Goal: Task Accomplishment & Management: Manage account settings

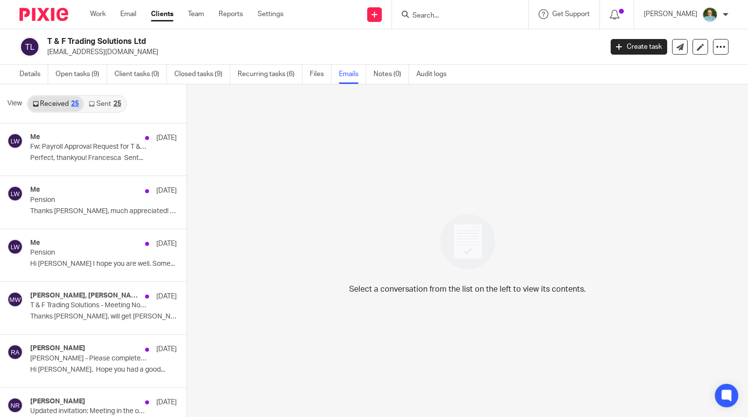
click at [444, 18] on input "Search" at bounding box center [456, 16] width 88 height 9
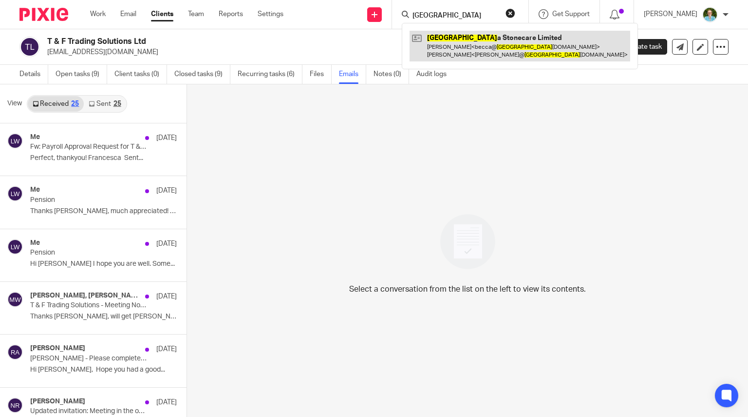
type input "athen"
click at [480, 44] on link at bounding box center [520, 46] width 221 height 30
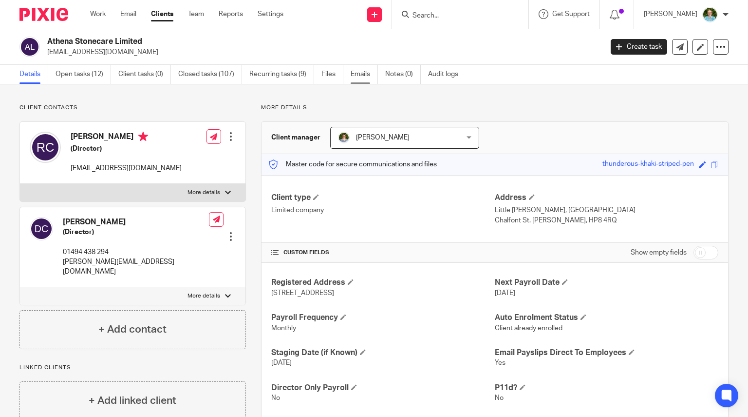
click at [367, 70] on link "Emails" at bounding box center [364, 74] width 27 height 19
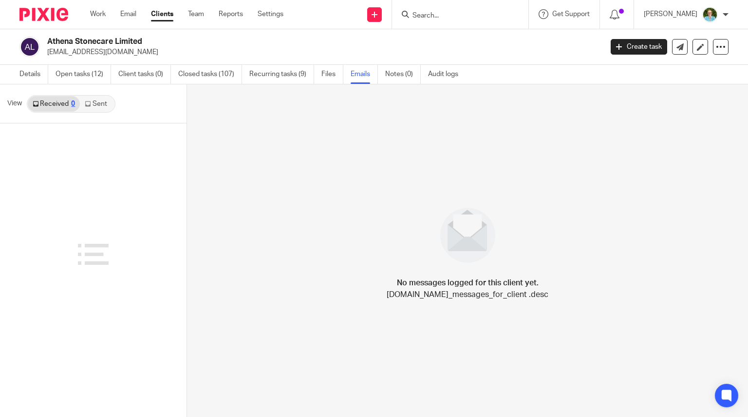
click at [94, 100] on link "Sent" at bounding box center [97, 104] width 34 height 16
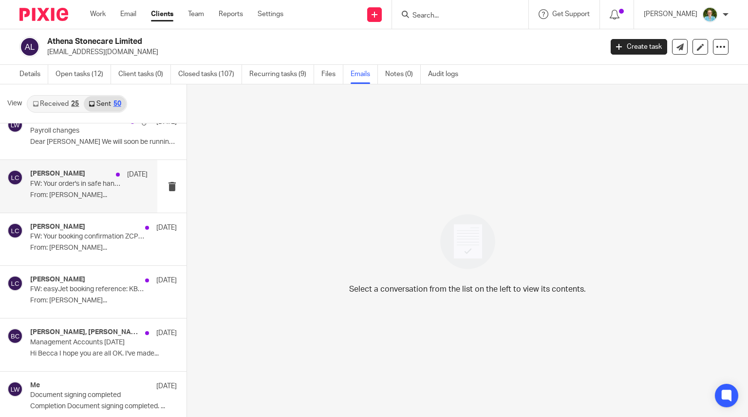
scroll to position [195, 0]
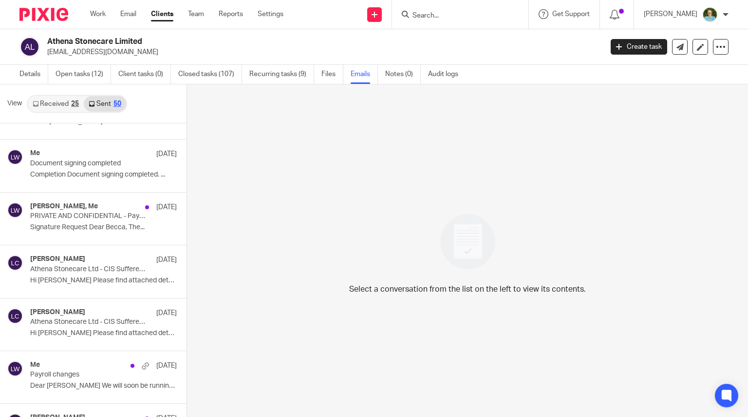
click at [439, 12] on input "Search" at bounding box center [456, 16] width 88 height 9
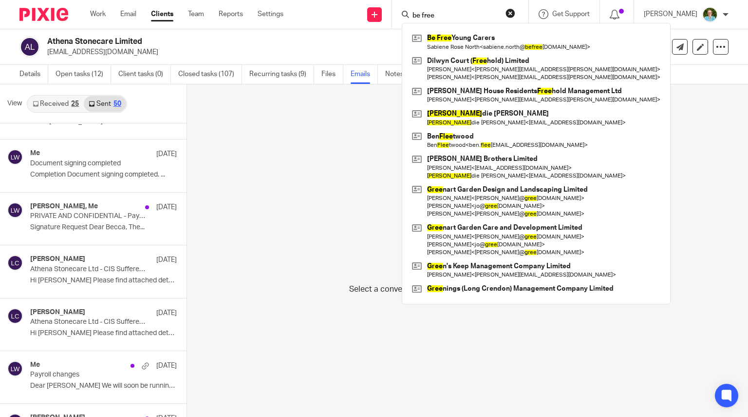
type input "be free"
click at [454, 29] on div "Be Free Young Carers Sabiene Rose North < sabiene.north@ befree yc.org.uk > Dil…" at bounding box center [536, 163] width 269 height 281
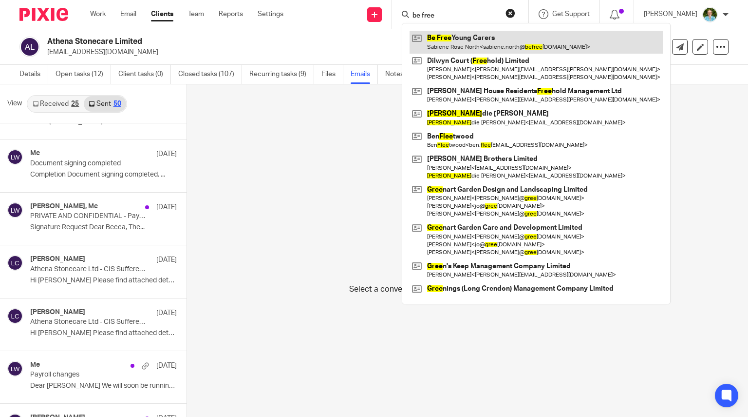
click at [441, 40] on link at bounding box center [536, 42] width 253 height 22
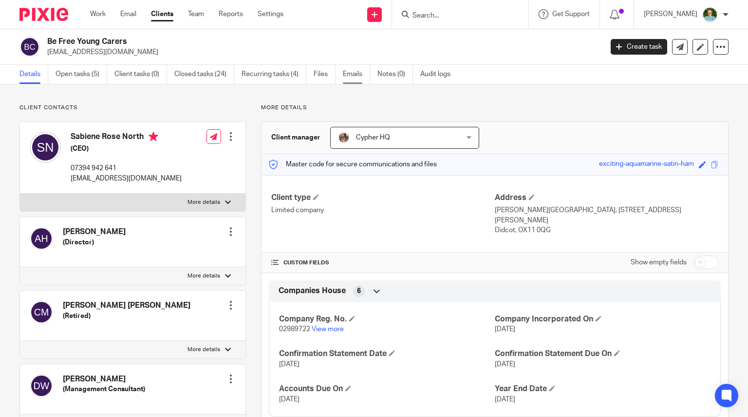
click at [351, 74] on link "Emails" at bounding box center [356, 74] width 27 height 19
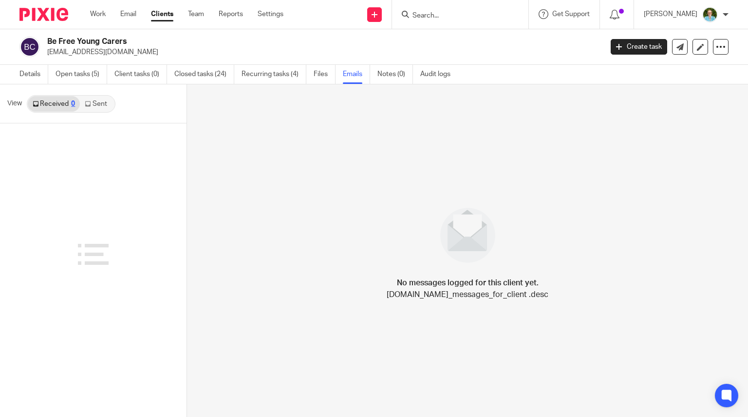
click at [88, 108] on link "Sent" at bounding box center [97, 104] width 34 height 16
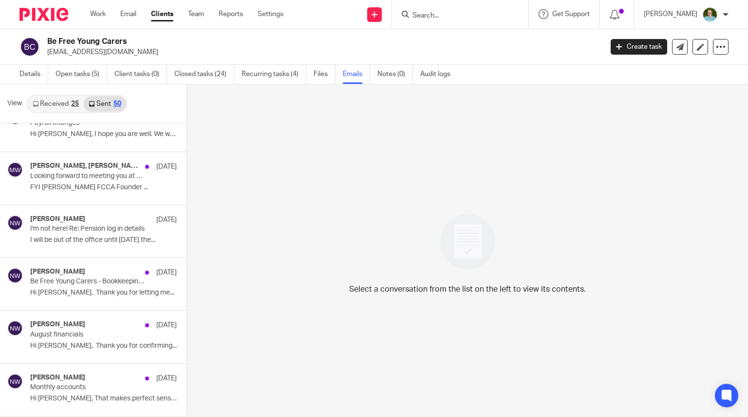
scroll to position [292, 0]
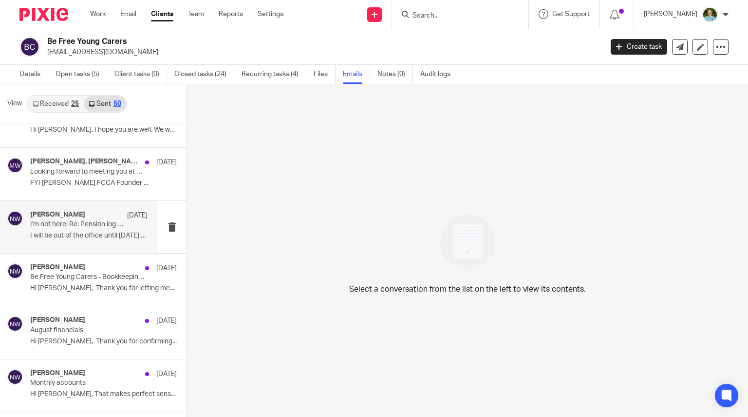
click at [96, 226] on p "I'm not here! Re: Pension log in details" at bounding box center [77, 224] width 94 height 8
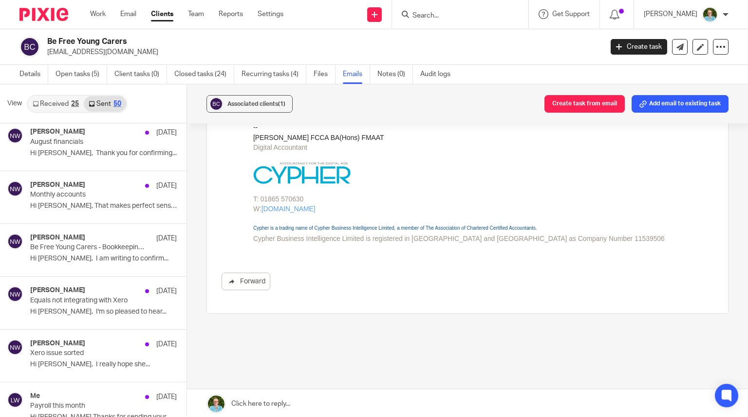
scroll to position [390, 0]
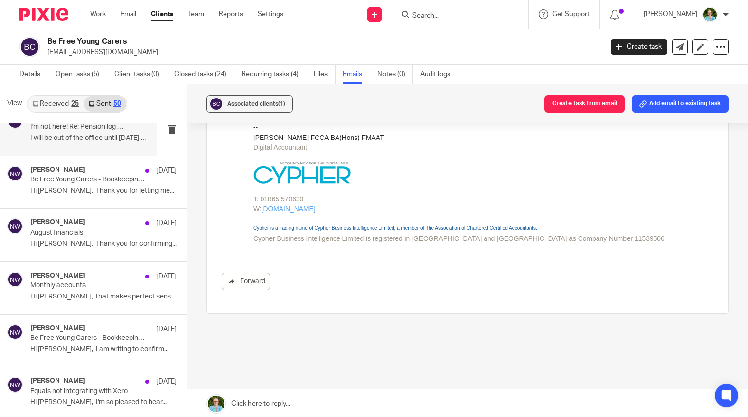
click at [453, 24] on div at bounding box center [460, 14] width 136 height 29
click at [448, 18] on input "Search" at bounding box center [456, 16] width 88 height 9
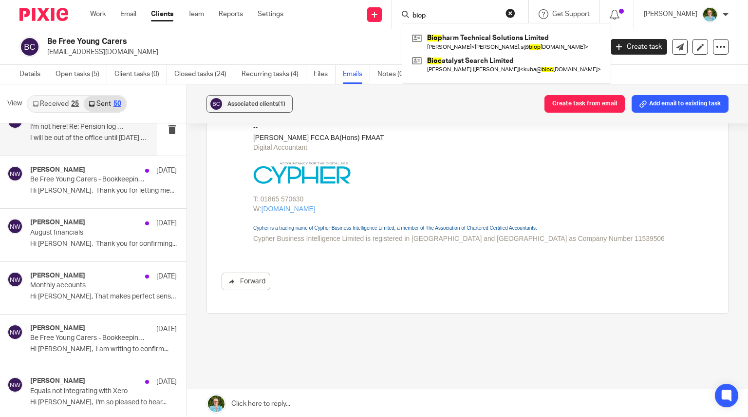
type input "biop"
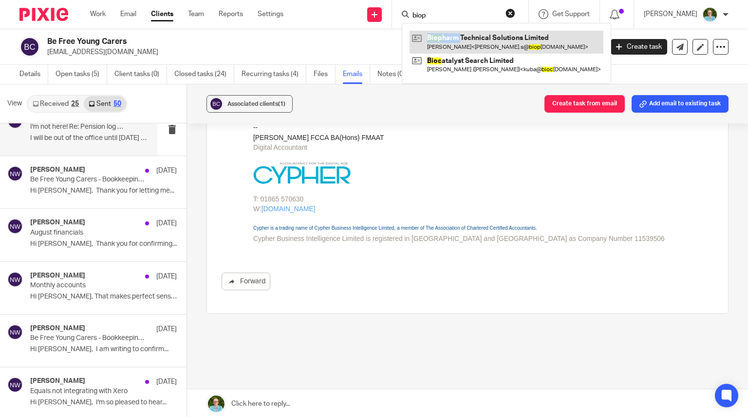
click at [465, 31] on div "Biop harm Technical Solutions Limited Paula Smith < paula.s@ biop harm-ts.com >…" at bounding box center [506, 53] width 209 height 61
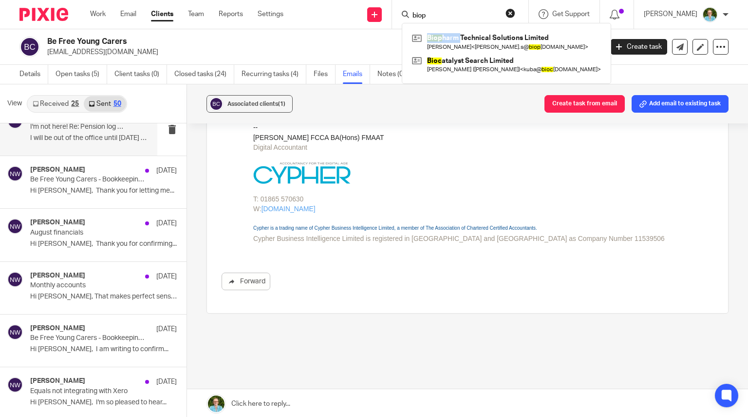
click at [439, 30] on div "Biop harm Technical Solutions Limited Paula Smith < paula.s@ biop harm-ts.com >…" at bounding box center [506, 53] width 209 height 61
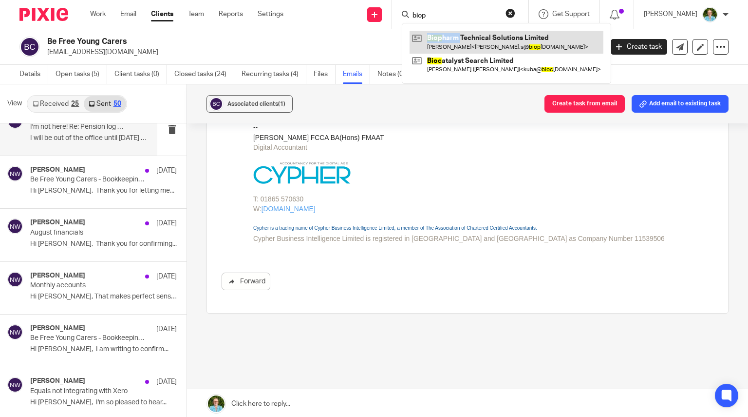
click at [446, 42] on link at bounding box center [507, 42] width 194 height 22
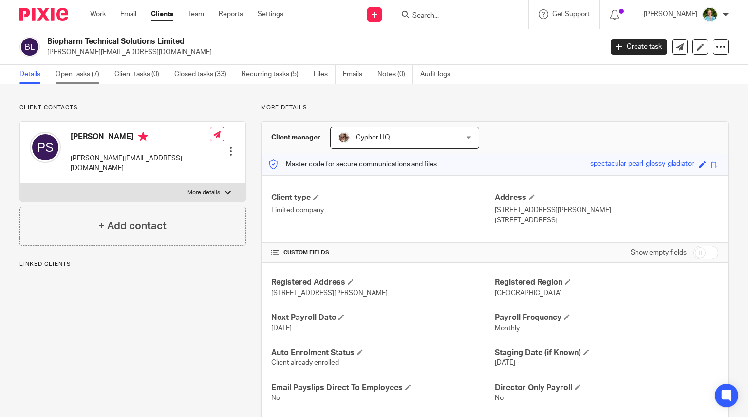
click at [92, 69] on link "Open tasks (7)" at bounding box center [82, 74] width 52 height 19
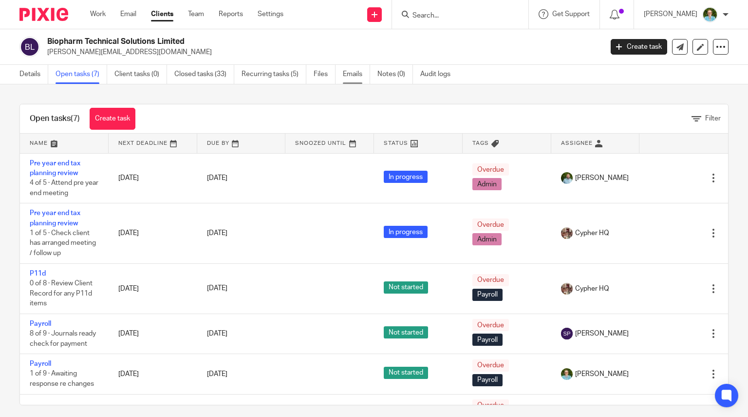
click at [356, 76] on link "Emails" at bounding box center [356, 74] width 27 height 19
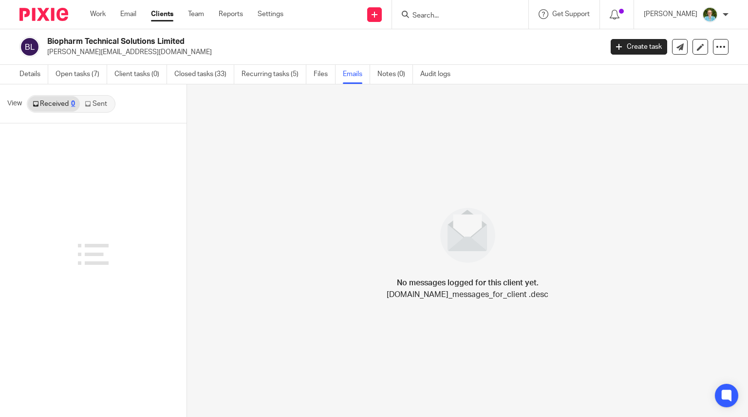
click at [88, 108] on link "Sent" at bounding box center [97, 104] width 34 height 16
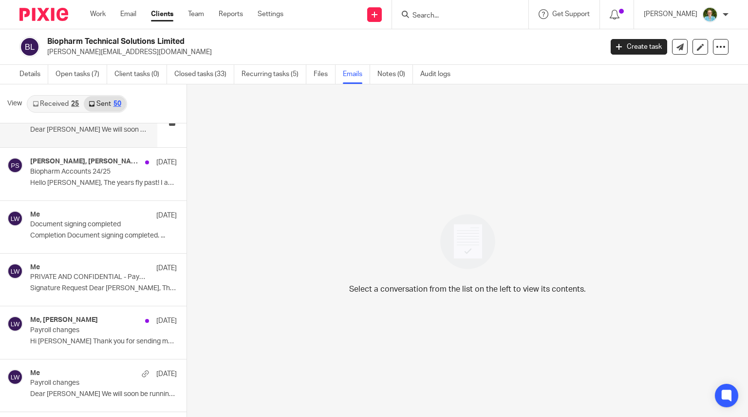
scroll to position [341, 0]
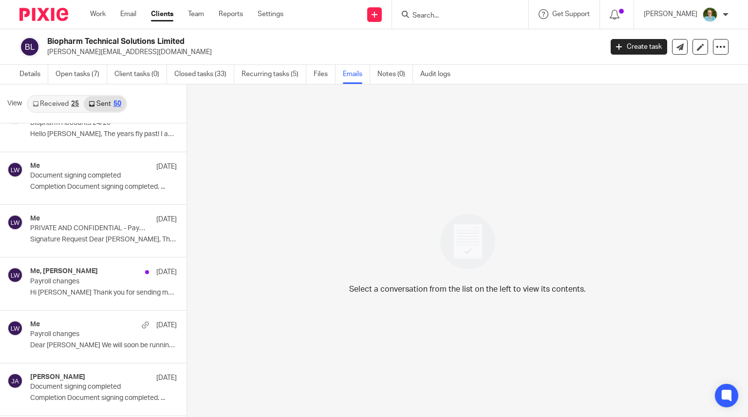
click at [442, 15] on input "Search" at bounding box center [456, 16] width 88 height 9
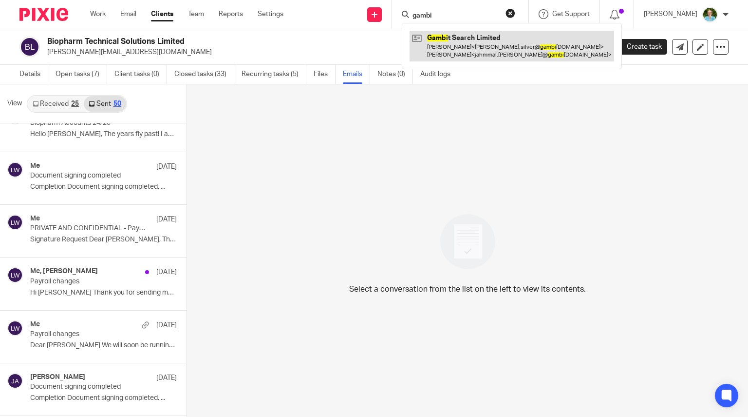
type input "gambi"
click at [428, 47] on link at bounding box center [512, 46] width 205 height 30
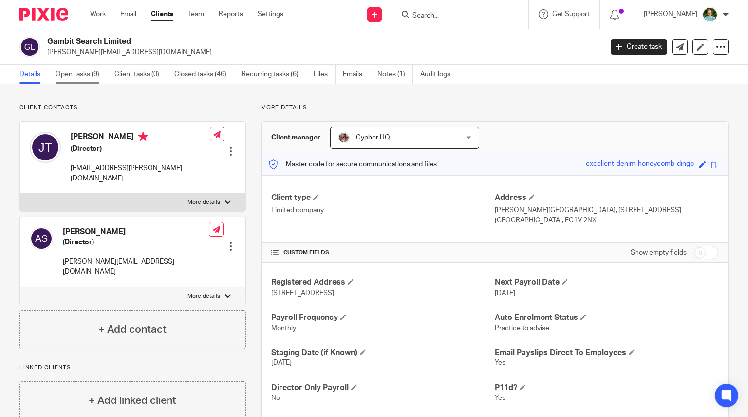
click at [100, 73] on link "Open tasks (9)" at bounding box center [82, 74] width 52 height 19
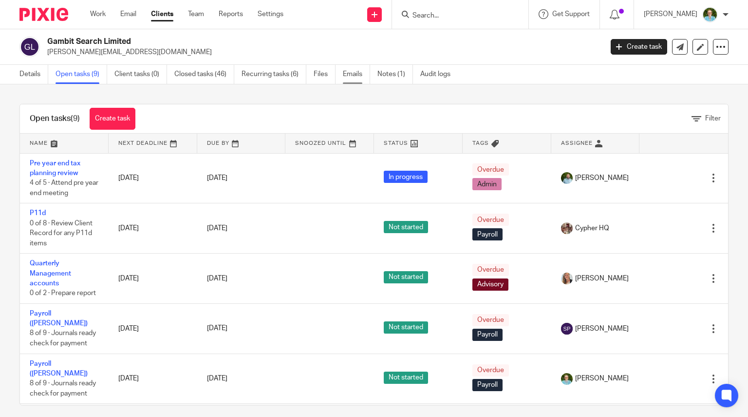
click at [353, 76] on link "Emails" at bounding box center [356, 74] width 27 height 19
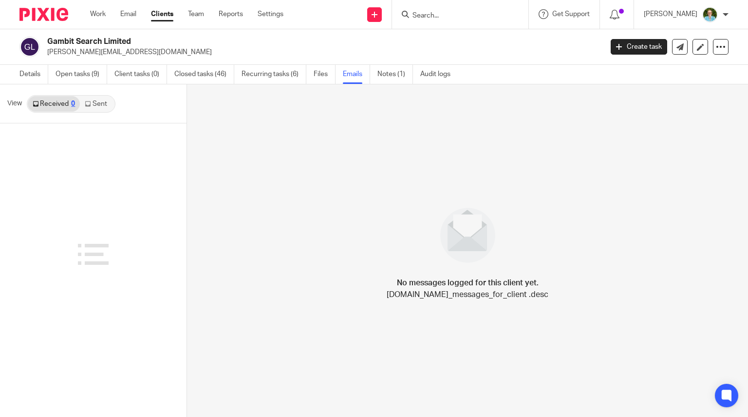
click at [96, 109] on link "Sent" at bounding box center [97, 104] width 34 height 16
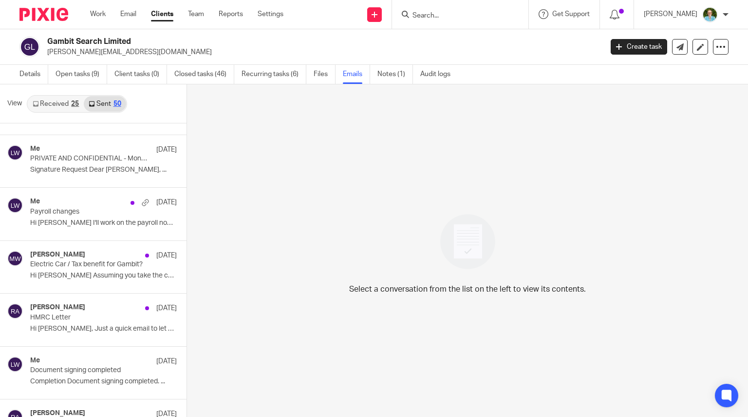
scroll to position [146, 0]
click at [193, 77] on link "Closed tasks (46)" at bounding box center [204, 74] width 60 height 19
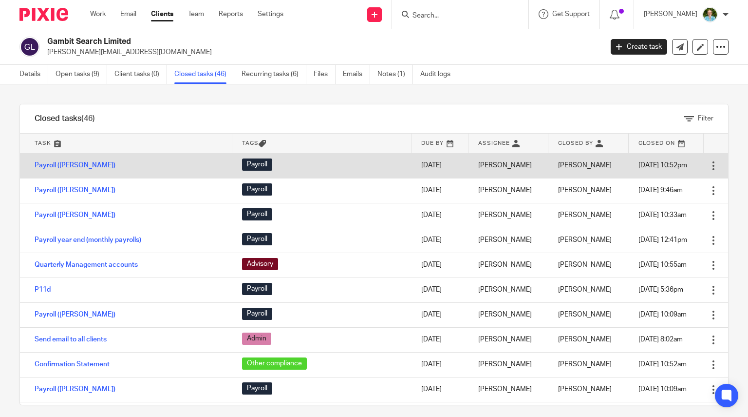
click at [91, 161] on td "Payroll ([PERSON_NAME])" at bounding box center [126, 165] width 212 height 25
click at [40, 163] on link "Payroll ([PERSON_NAME])" at bounding box center [75, 165] width 81 height 7
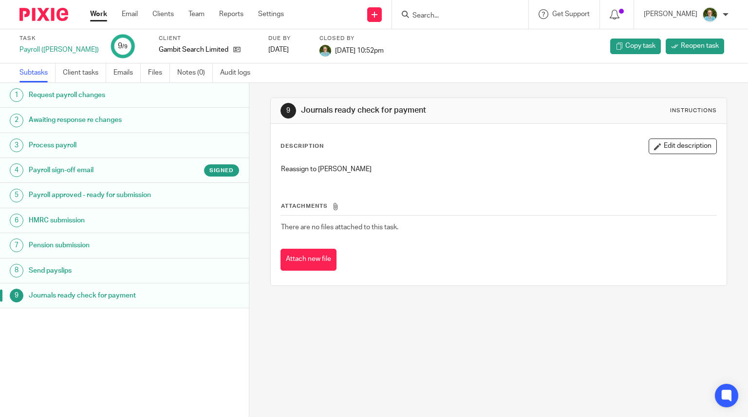
click at [179, 166] on div "Signed" at bounding box center [204, 170] width 70 height 12
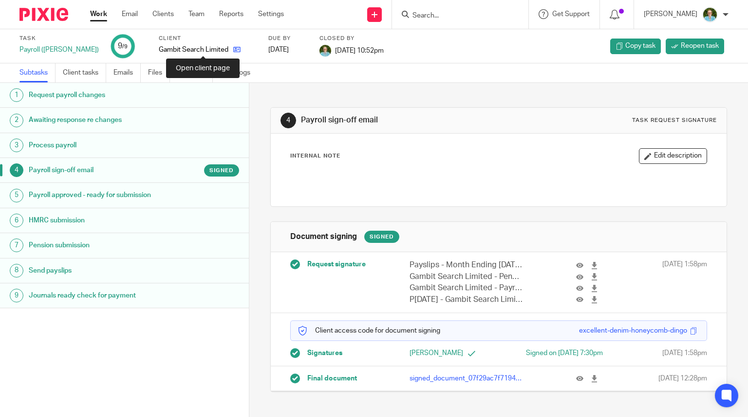
click at [233, 51] on icon at bounding box center [236, 49] width 7 height 7
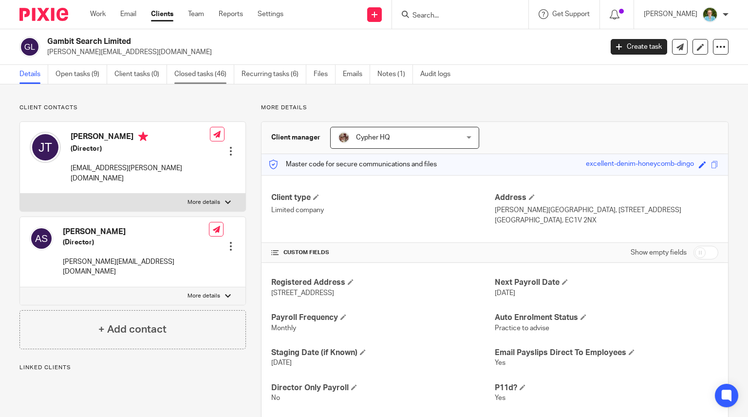
click at [183, 81] on link "Closed tasks (46)" at bounding box center [204, 74] width 60 height 19
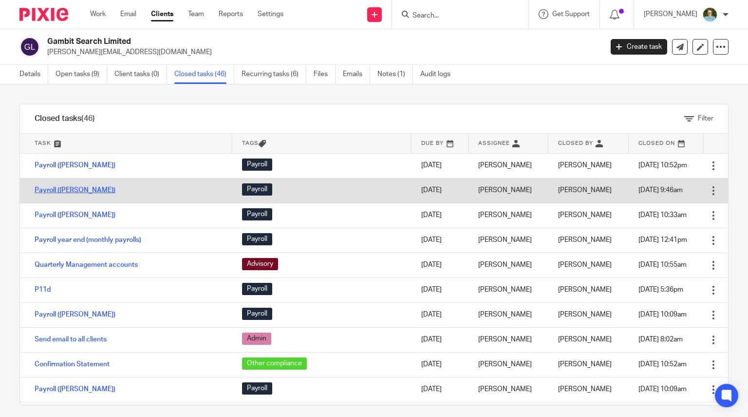
click at [58, 190] on link "Payroll ([PERSON_NAME])" at bounding box center [75, 190] width 81 height 7
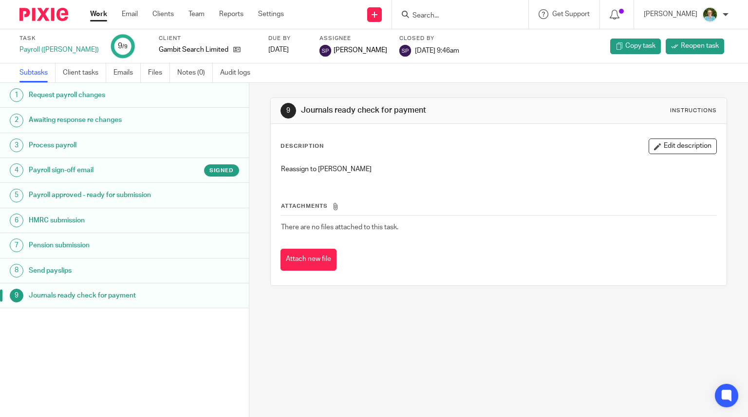
click at [204, 167] on div "Signed" at bounding box center [221, 170] width 35 height 12
